Goal: Transaction & Acquisition: Purchase product/service

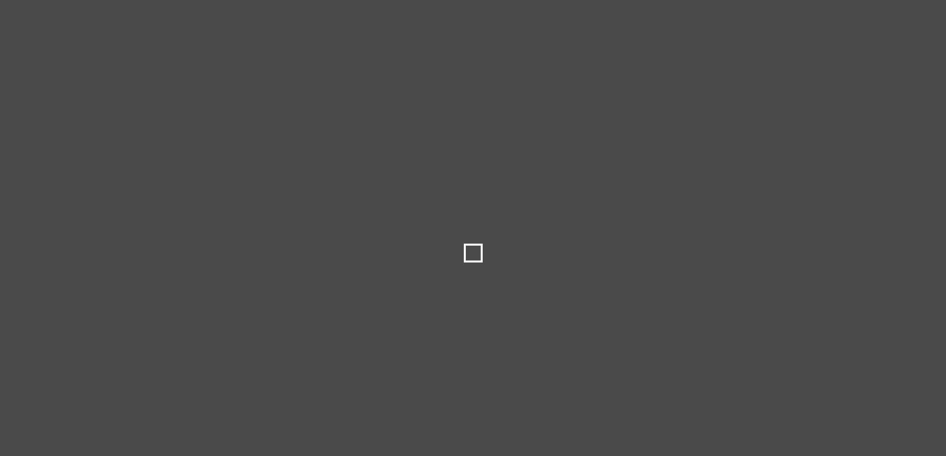
type input "**"
type input "****"
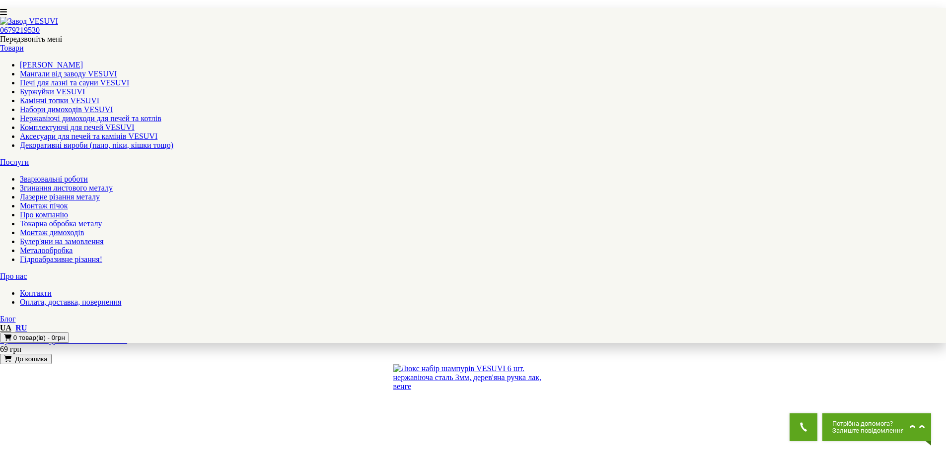
scroll to position [695, 0]
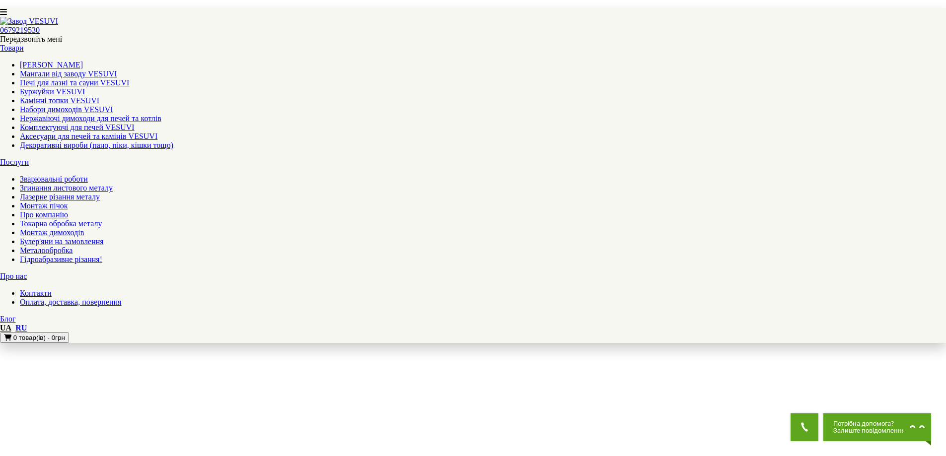
scroll to position [794, 0]
